Goal: Check status: Check status

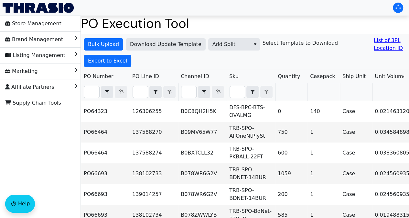
scroll to position [0, 880]
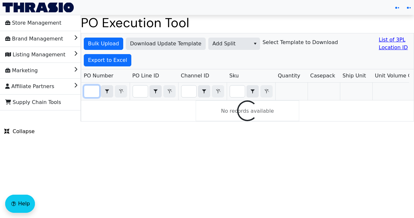
click at [93, 92] on input "Filter" at bounding box center [91, 91] width 15 height 12
paste input "PO67202"
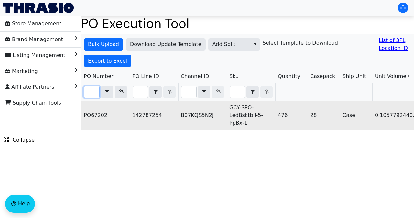
type input "PO67202"
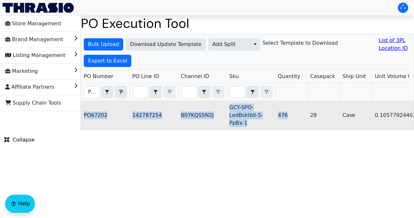
drag, startPoint x: 83, startPoint y: 114, endPoint x: 290, endPoint y: 116, distance: 207.0
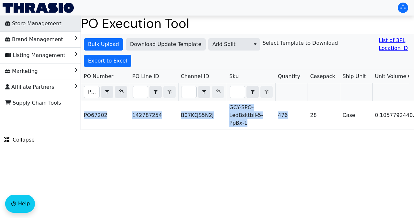
copy tr "PO67202 142787254 B07KQS5N2J GCY-SPO-LedBsktbll-5-PpBx-1 476"
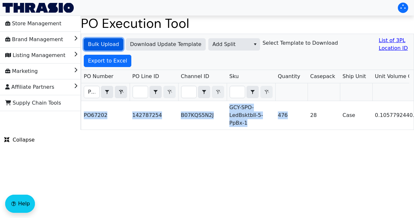
click at [100, 49] on button "Bulk Upload" at bounding box center [103, 44] width 39 height 12
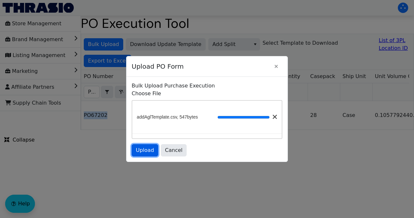
click at [146, 152] on span "Upload" at bounding box center [145, 150] width 18 height 8
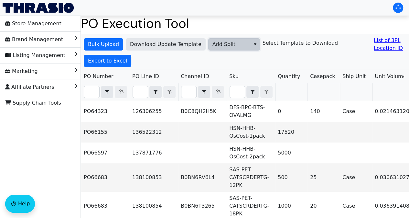
click at [220, 43] on span "Add Split" at bounding box center [229, 44] width 34 height 8
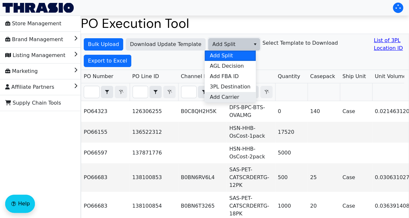
click at [232, 99] on span "Add Carrier" at bounding box center [224, 97] width 29 height 8
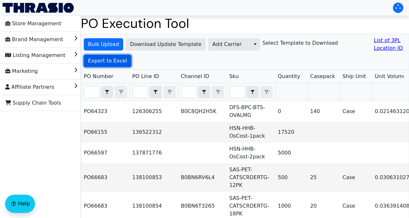
click at [113, 61] on span "Export to Excel" at bounding box center [107, 61] width 39 height 8
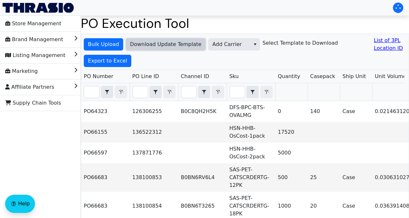
click at [182, 47] on span "Download Update Template" at bounding box center [165, 44] width 71 height 8
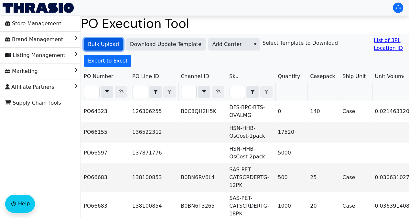
click at [114, 44] on span "Bulk Upload" at bounding box center [103, 44] width 31 height 8
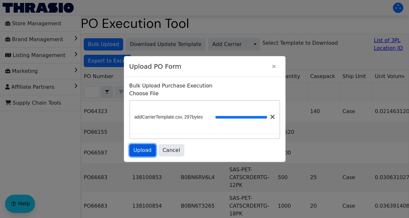
click at [147, 154] on button "Upload" at bounding box center [142, 150] width 27 height 12
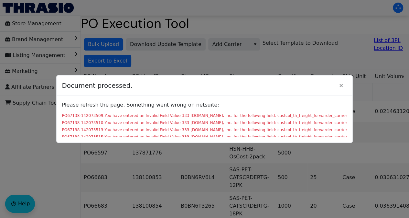
click at [191, 116] on div "PO67138-142073509:You have entered an Invalid Field Value 333 [DOMAIN_NAME], In…" at bounding box center [204, 116] width 285 height 6
